Goal: Task Accomplishment & Management: Use online tool/utility

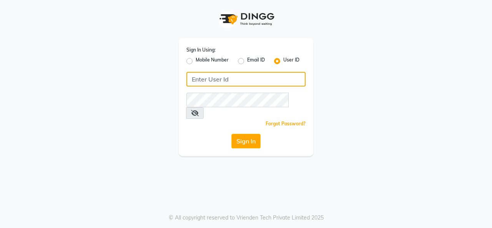
click at [202, 79] on input "Username" at bounding box center [245, 79] width 119 height 15
type input "M"
type input "magic"
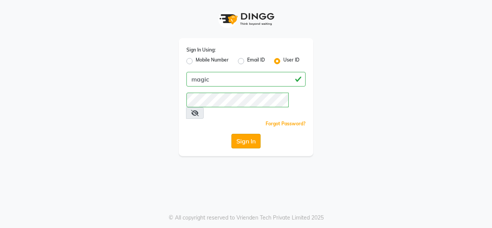
click at [248, 134] on button "Sign In" at bounding box center [245, 141] width 29 height 15
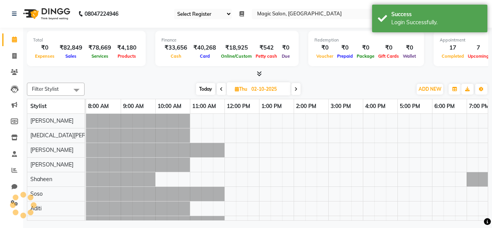
select select "56"
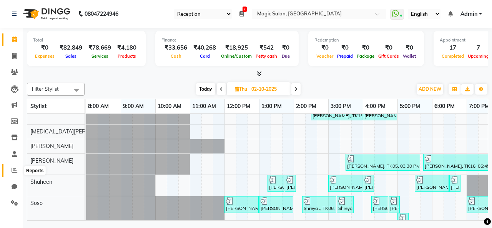
click at [15, 168] on icon at bounding box center [15, 170] width 6 height 6
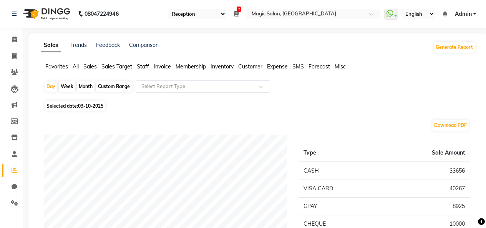
click at [84, 85] on div "Month" at bounding box center [86, 86] width 18 height 11
select select "10"
select select "2025"
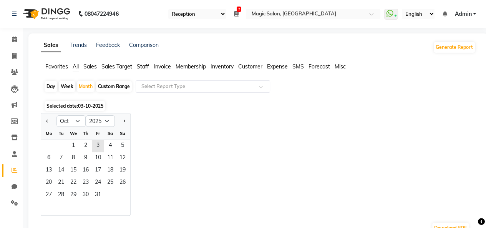
click at [91, 69] on span "Sales" at bounding box center [89, 66] width 13 height 7
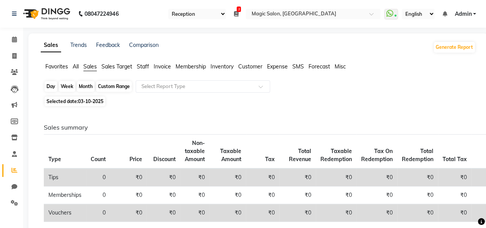
click at [87, 87] on div "Month" at bounding box center [86, 86] width 18 height 11
select select "10"
select select "2025"
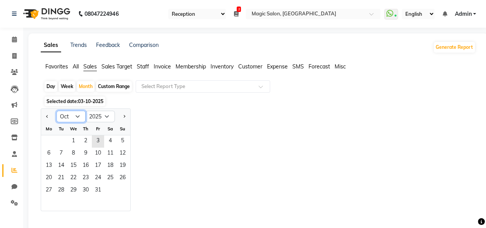
click at [77, 115] on select "Jan Feb Mar Apr May Jun [DATE] Aug Sep Oct Nov Dec" at bounding box center [70, 117] width 29 height 12
select select "9"
click at [56, 111] on select "Jan Feb Mar Apr May Jun [DATE] Aug Sep Oct Nov Dec" at bounding box center [70, 117] width 29 height 12
click at [50, 141] on span "1" at bounding box center [49, 141] width 12 height 12
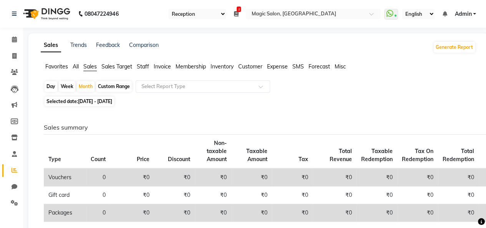
click at [142, 65] on span "Staff" at bounding box center [143, 66] width 12 height 7
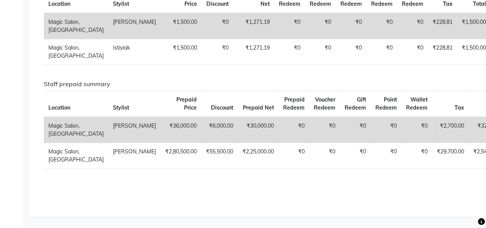
scroll to position [1524, 0]
